Goal: Transaction & Acquisition: Purchase product/service

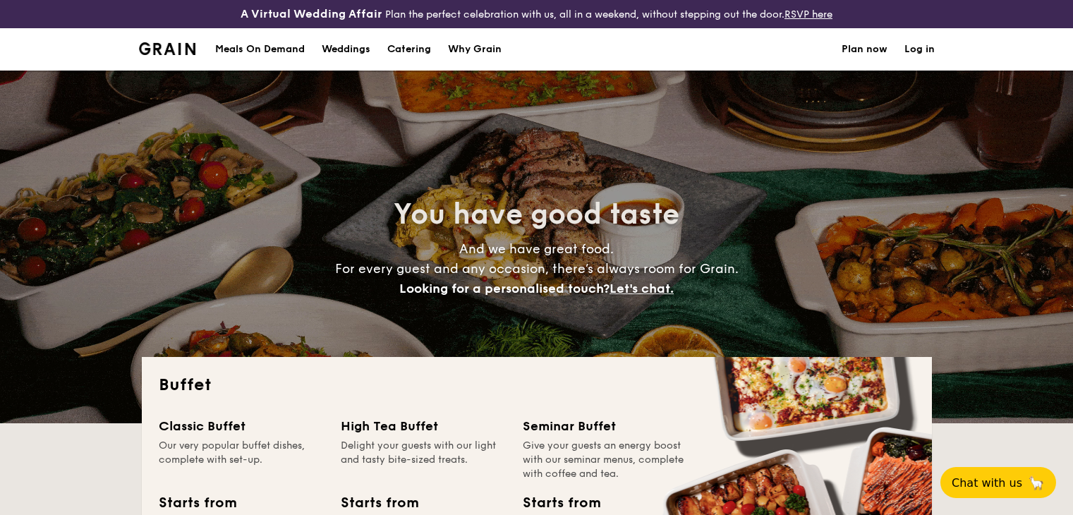
select select
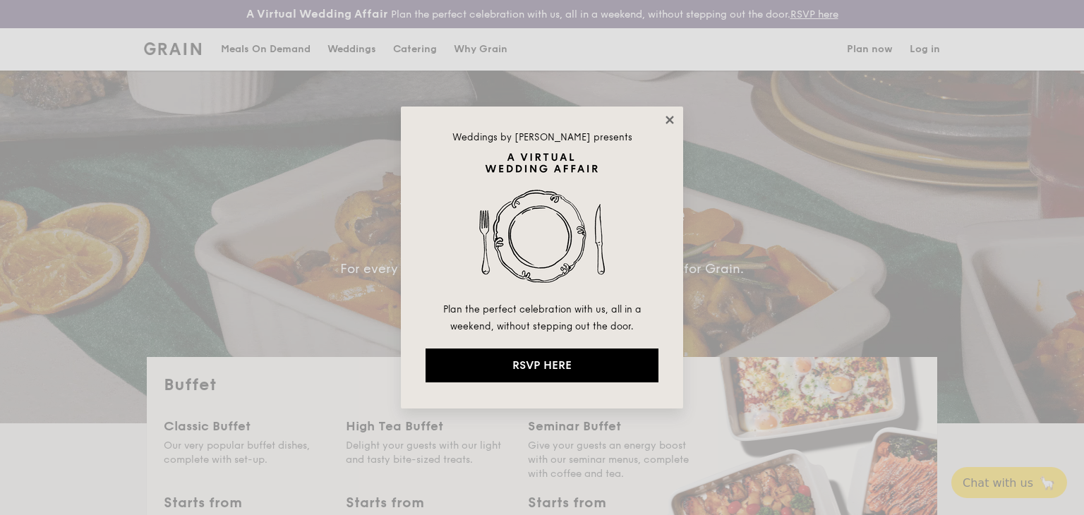
click at [668, 116] on icon at bounding box center [669, 120] width 13 height 13
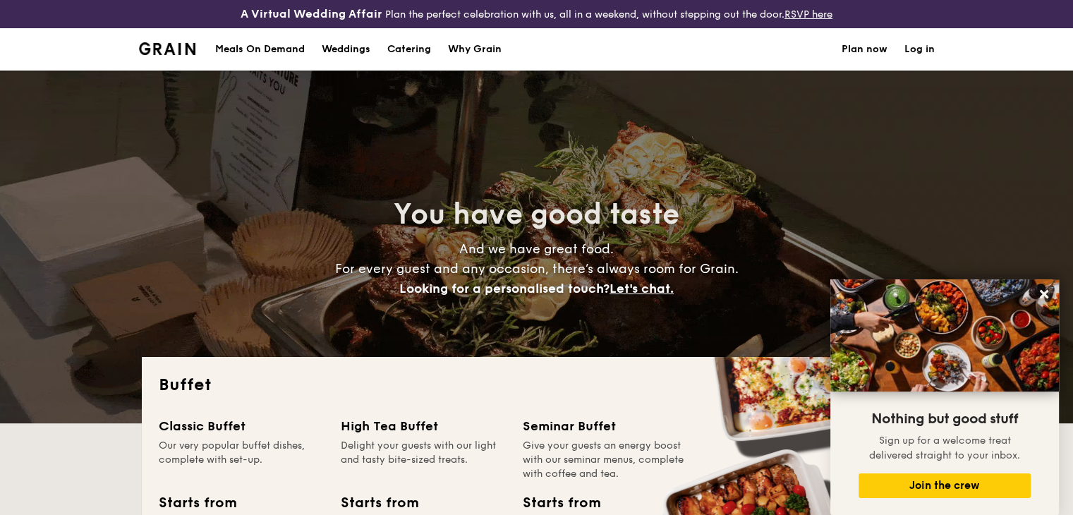
click at [430, 49] on h1 "Catering" at bounding box center [409, 49] width 44 height 42
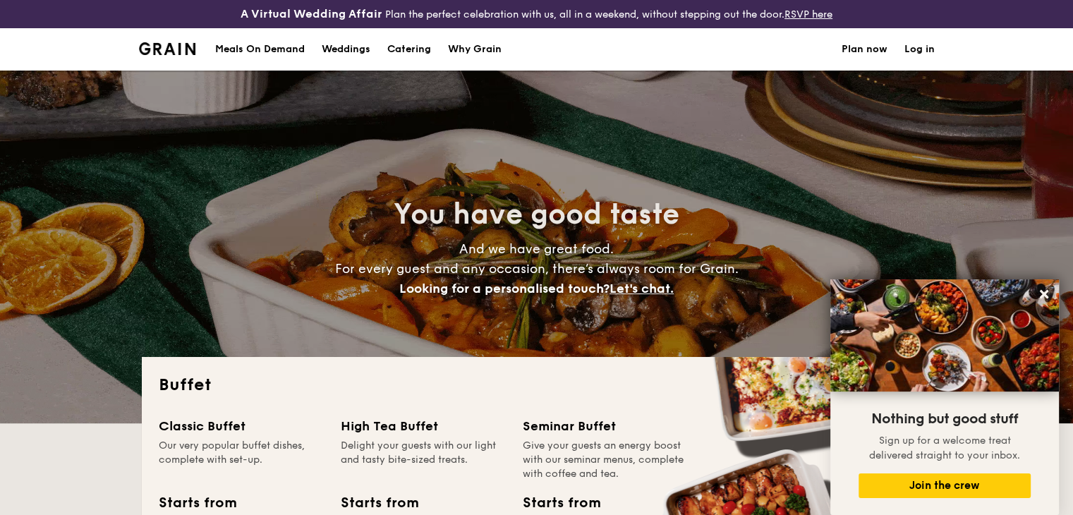
click at [422, 52] on h1 "Catering" at bounding box center [409, 49] width 44 height 42
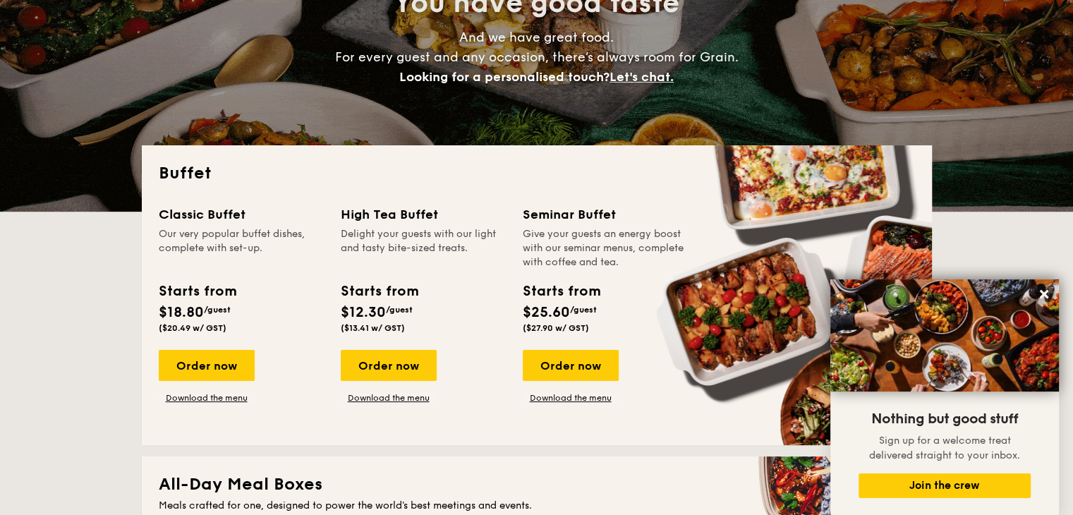
scroll to position [353, 0]
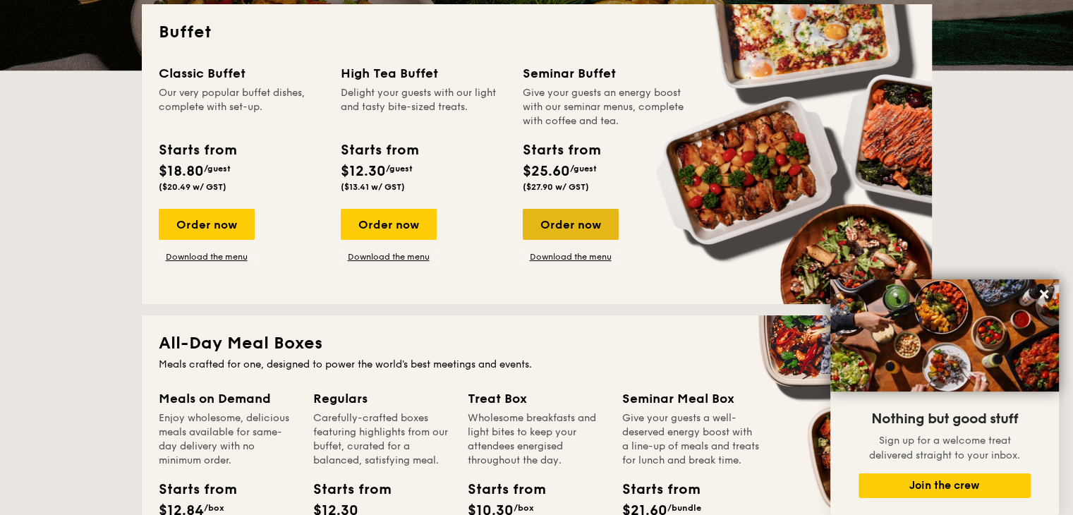
click at [576, 229] on div "Order now" at bounding box center [571, 224] width 96 height 31
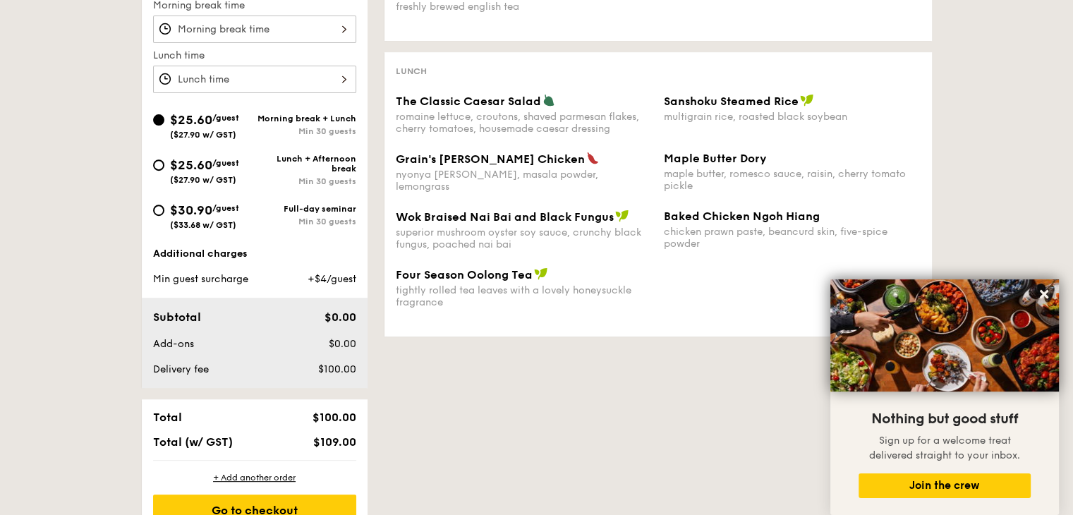
scroll to position [310, 0]
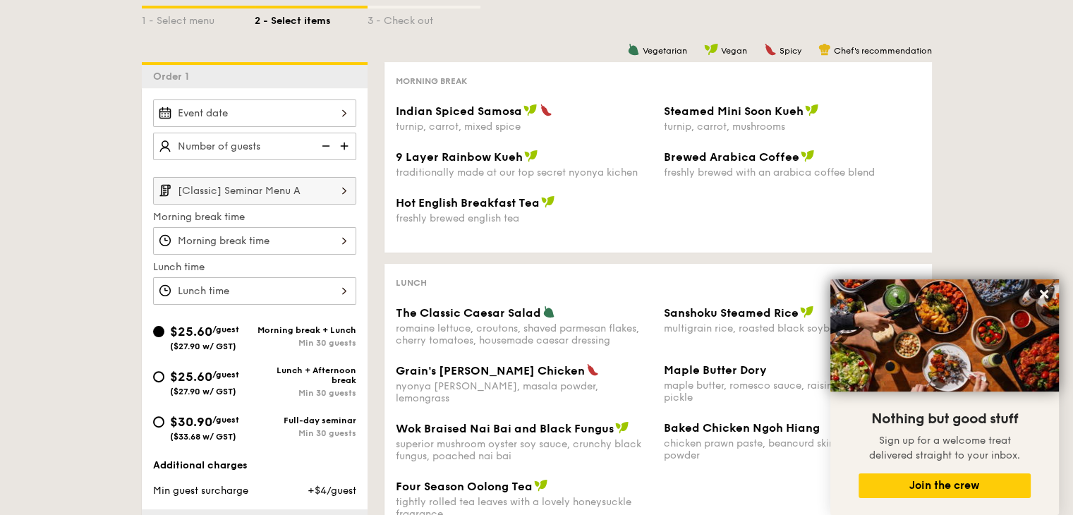
click at [344, 142] on img at bounding box center [345, 146] width 21 height 27
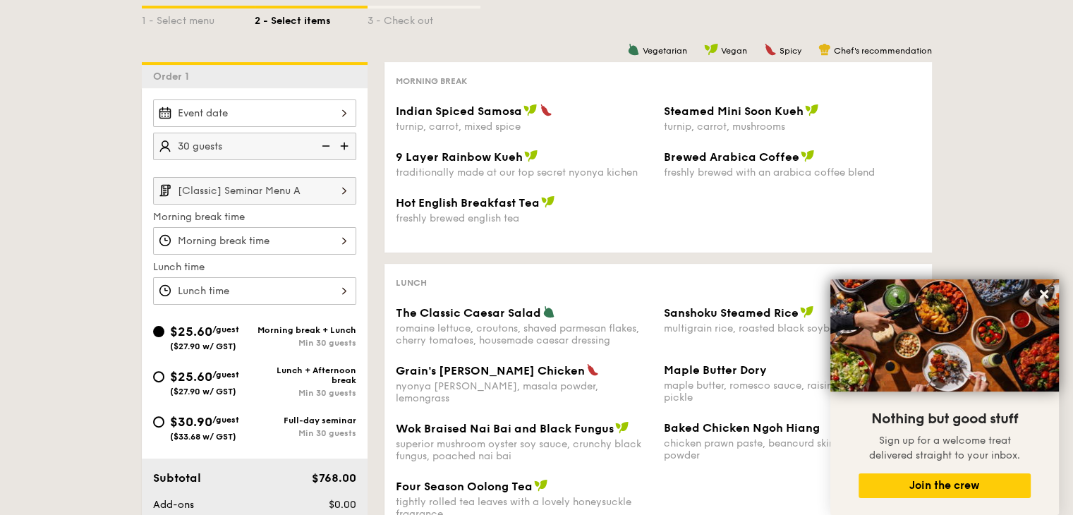
click at [344, 142] on img at bounding box center [345, 146] width 21 height 27
click at [326, 144] on img at bounding box center [324, 146] width 21 height 27
type input "30 guests"
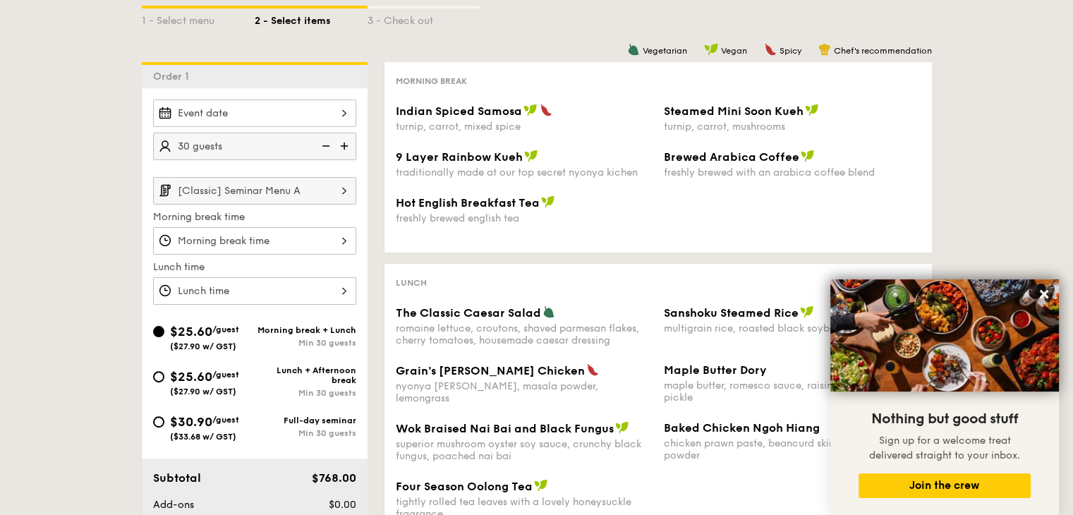
scroll to position [522, 0]
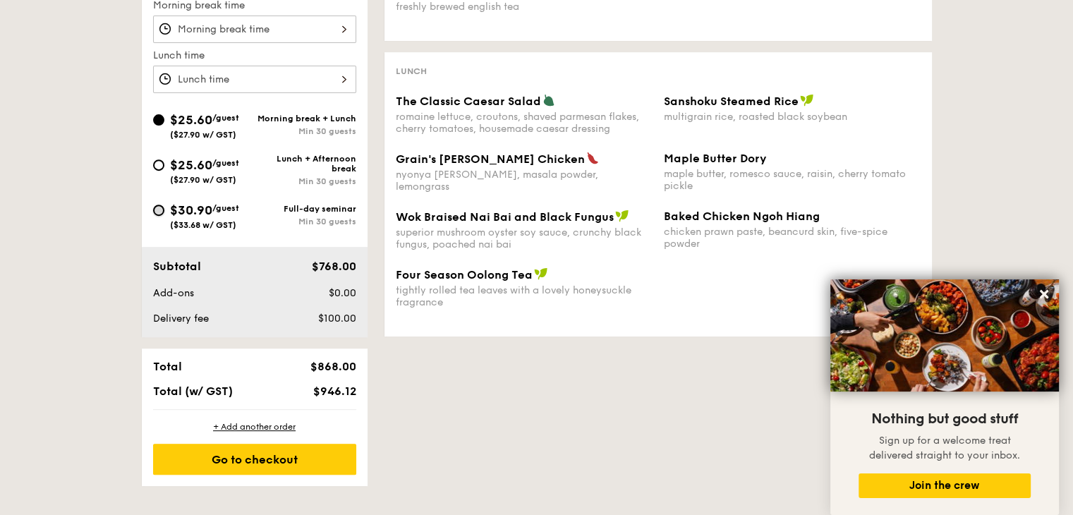
click at [162, 207] on input "$30.90 /guest ($33.68 w/ GST) Full-day seminar Min 30 guests" at bounding box center [158, 210] width 11 height 11
radio input "true"
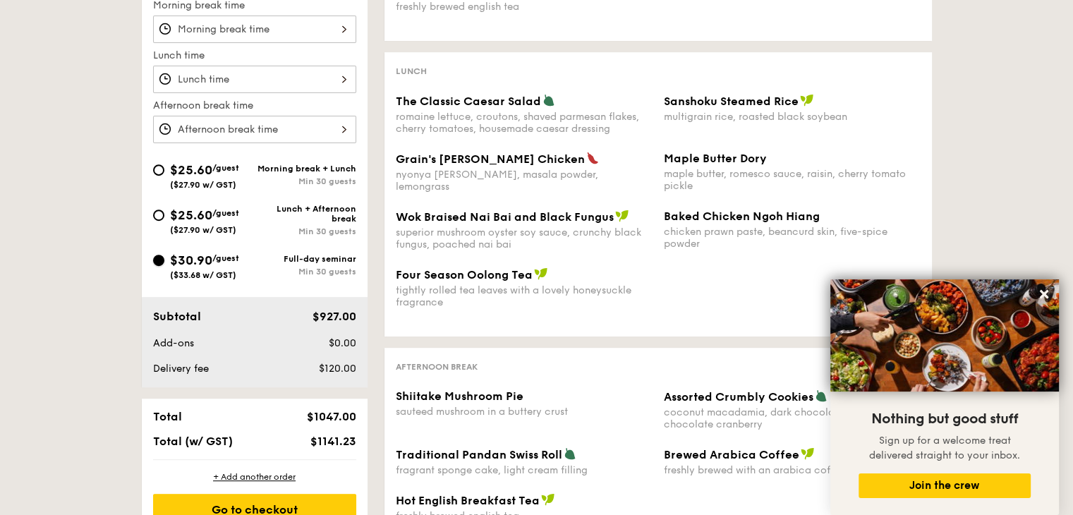
scroll to position [593, 0]
